Goal: Entertainment & Leisure: Consume media (video, audio)

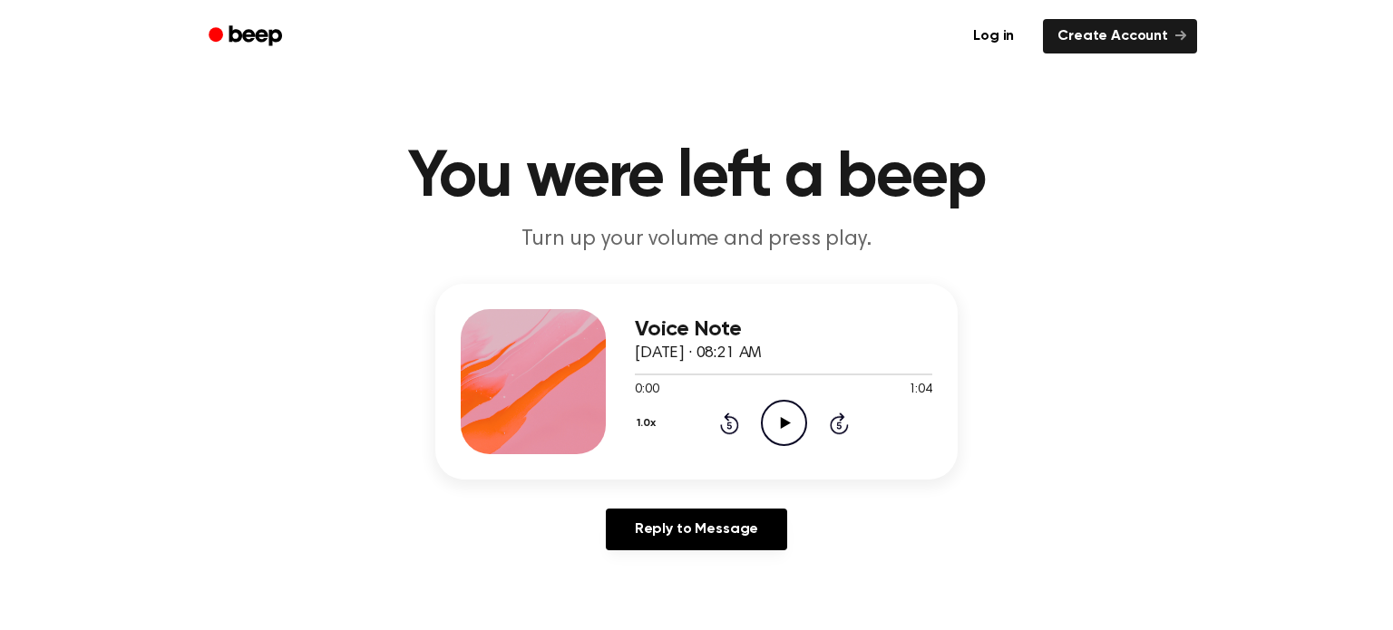
click at [790, 418] on icon "Play Audio" at bounding box center [784, 423] width 46 height 46
click at [770, 430] on icon "Play Audio" at bounding box center [784, 423] width 46 height 46
click at [794, 425] on icon "Play Audio" at bounding box center [784, 423] width 46 height 46
